Goal: Use online tool/utility

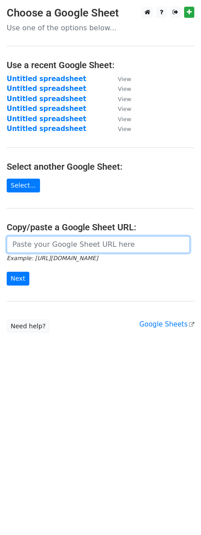
click at [54, 243] on input "url" at bounding box center [99, 244] width 184 height 17
paste input "[URL][DOMAIN_NAME]"
type input "[URL][DOMAIN_NAME]"
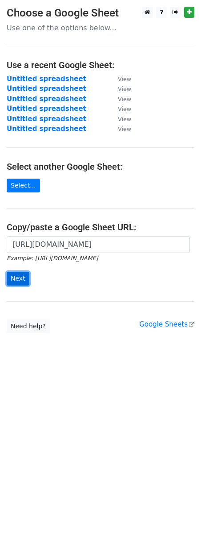
click at [11, 277] on input "Next" at bounding box center [18, 279] width 23 height 14
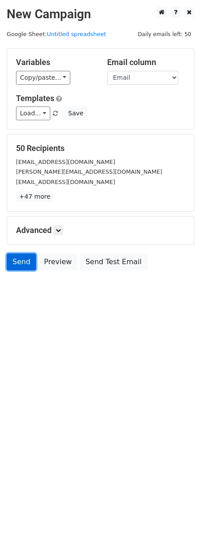
click at [18, 268] on link "Send" at bounding box center [21, 262] width 29 height 17
click at [18, 267] on link "Send" at bounding box center [21, 262] width 29 height 17
